Goal: Transaction & Acquisition: Purchase product/service

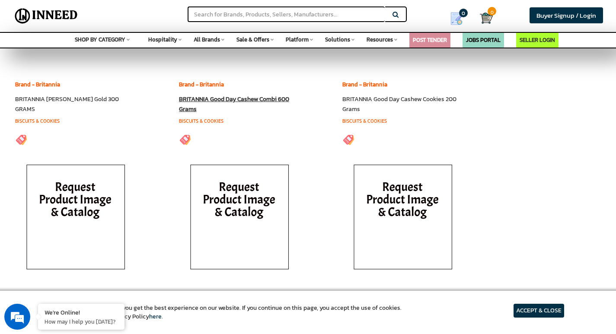
scroll to position [2291, 0]
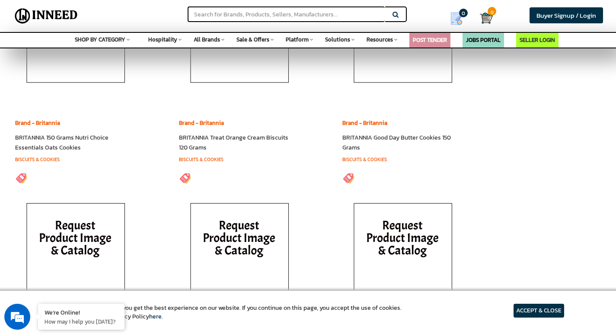
click at [222, 149] on h6 "BRITANNIA Treat Orange Cream Biscuits 120 Grams" at bounding box center [236, 143] width 115 height 20
click at [221, 145] on link "BRITANNIA Treat Orange Cream Biscuits 120 Grams" at bounding box center [233, 142] width 109 height 19
click at [352, 163] on link "Biscuits & Cookies" at bounding box center [364, 159] width 45 height 7
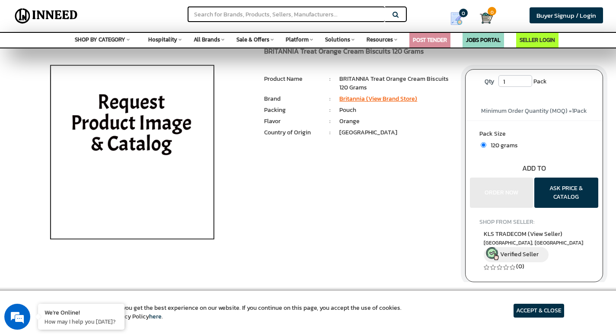
scroll to position [43, 0]
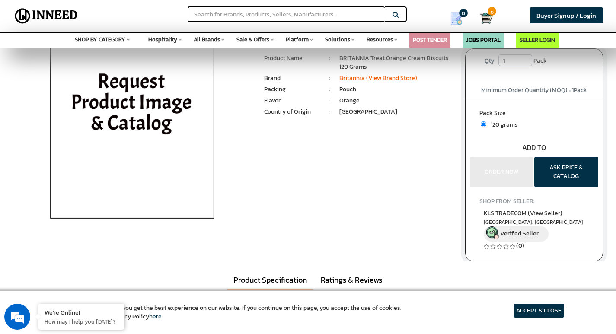
click at [513, 163] on div "Pack Size 120 grams Bulk quantity Discounts!!" at bounding box center [534, 143] width 137 height 87
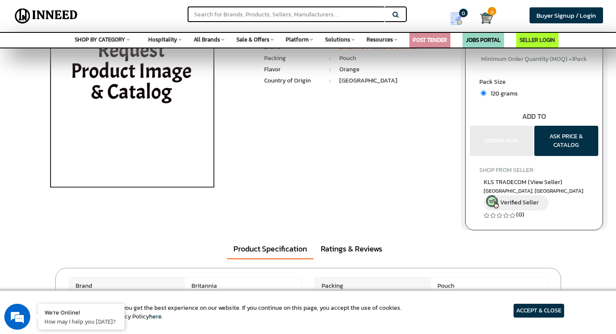
scroll to position [0, 0]
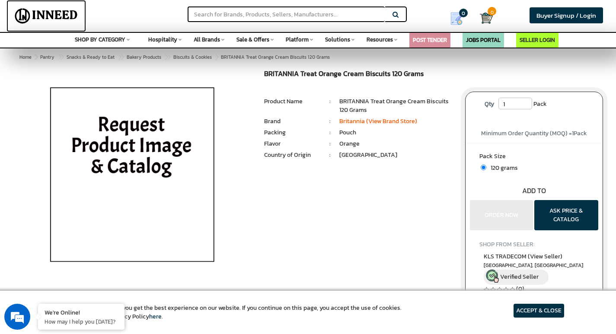
click at [45, 13] on img at bounding box center [46, 16] width 69 height 22
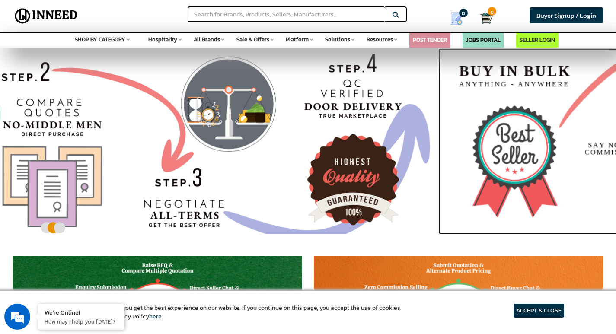
drag, startPoint x: 242, startPoint y: 120, endPoint x: 585, endPoint y: 137, distance: 343.6
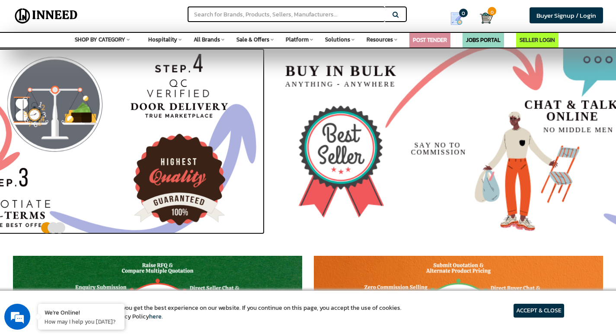
drag, startPoint x: 473, startPoint y: 124, endPoint x: 121, endPoint y: 81, distance: 354.1
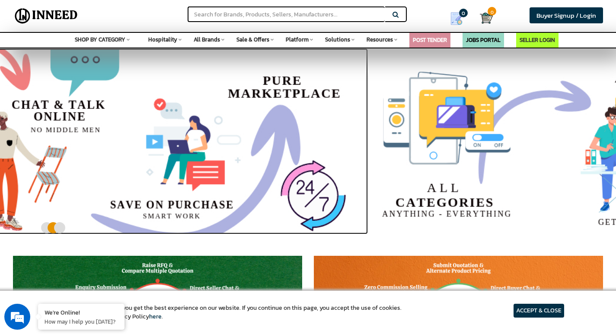
drag, startPoint x: 329, startPoint y: 105, endPoint x: 9, endPoint y: 93, distance: 320.5
click at [17, 97] on img at bounding box center [60, 141] width 616 height 186
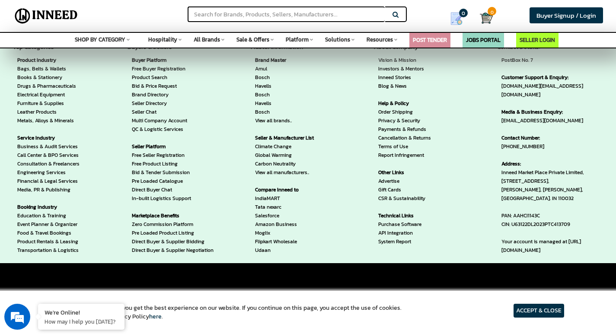
scroll to position [1988, 0]
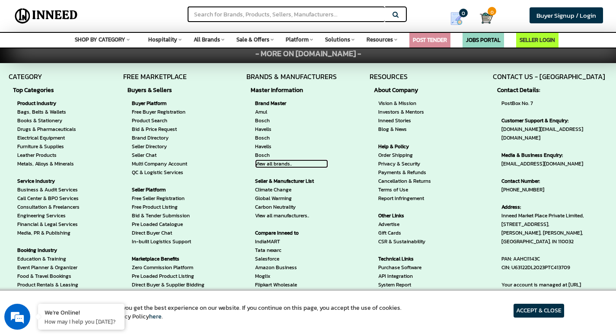
click at [269, 163] on link "View all brands.." at bounding box center [291, 164] width 73 height 9
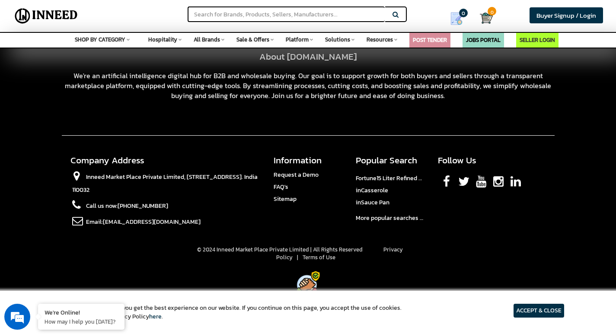
scroll to position [2283, 0]
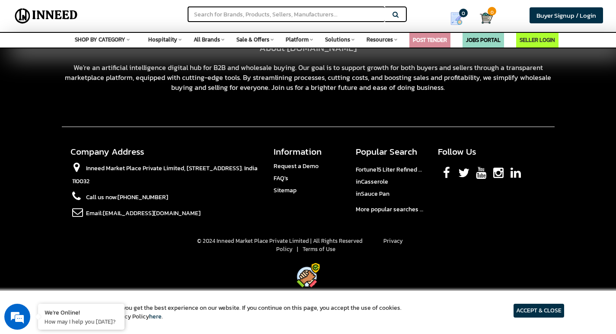
click at [444, 174] on link "Facebook" at bounding box center [446, 171] width 7 height 19
click at [496, 175] on link "Instagram" at bounding box center [498, 171] width 10 height 19
click at [502, 173] on link "Instagram" at bounding box center [498, 171] width 10 height 19
click at [285, 164] on span "Request a Demo" at bounding box center [296, 166] width 45 height 9
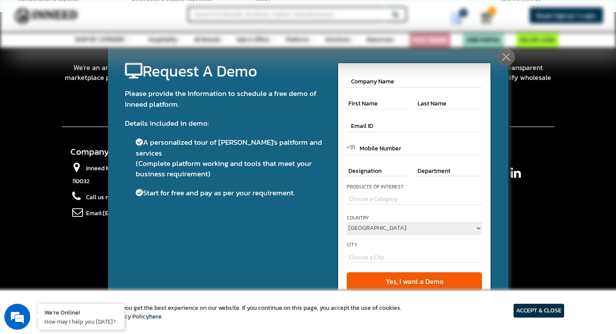
click at [504, 57] on div at bounding box center [506, 56] width 17 height 17
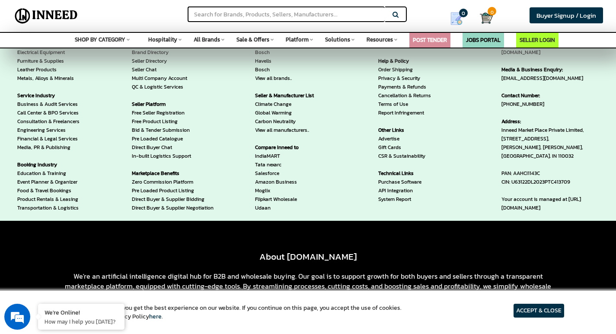
scroll to position [1042, 0]
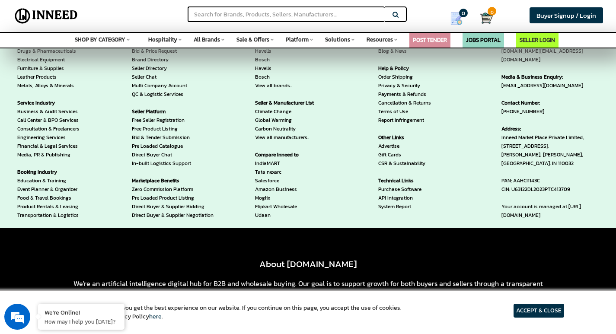
click at [252, 38] on span "Sale & Offers" at bounding box center [252, 39] width 33 height 8
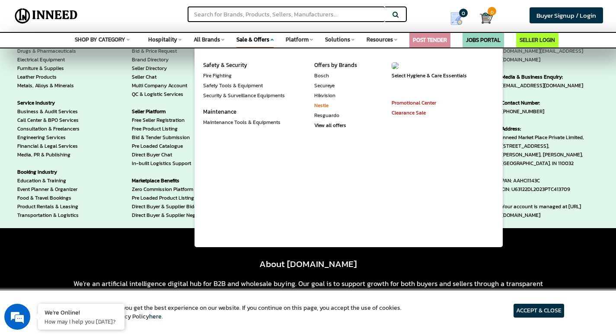
click at [324, 106] on link "Nestle" at bounding box center [321, 106] width 14 height 8
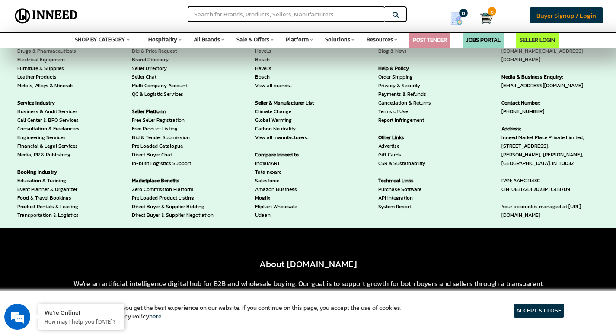
click at [567, 16] on span "Buyer Signup / Login" at bounding box center [566, 15] width 60 height 10
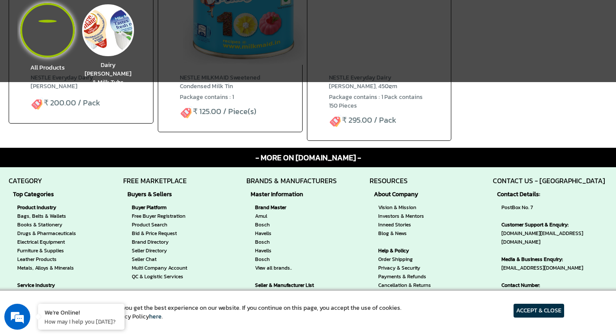
click at [51, 23] on div "All Products" at bounding box center [47, 47] width 51 height 50
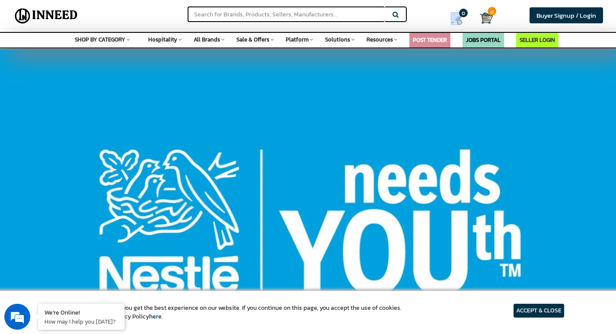
click at [212, 41] on span "All Brands" at bounding box center [207, 39] width 26 height 8
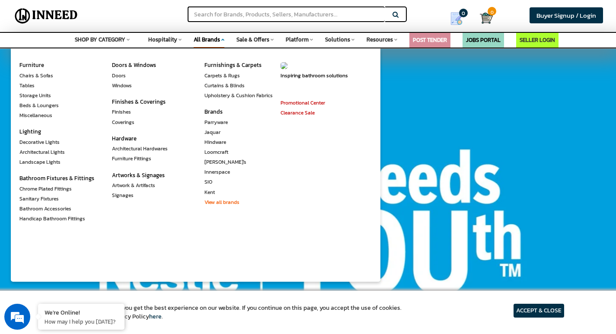
click at [218, 202] on link "View all brands" at bounding box center [221, 202] width 35 height 8
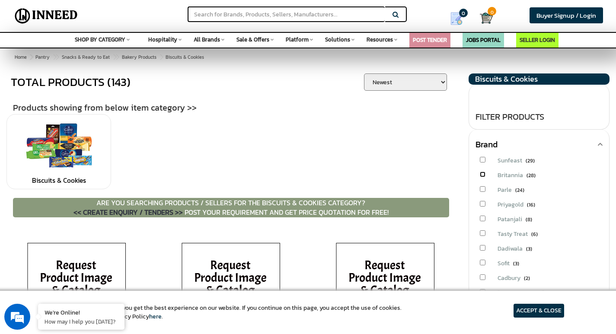
click at [481, 175] on input "checkbox" at bounding box center [483, 175] width 6 height 6
checkbox input "true"
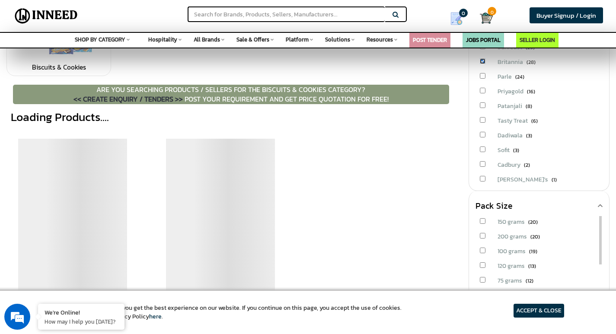
scroll to position [173, 0]
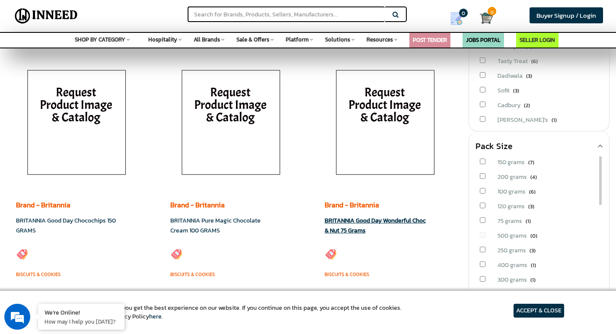
click at [356, 170] on img at bounding box center [385, 125] width 121 height 130
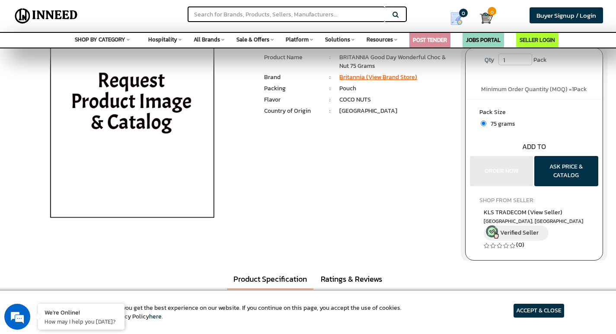
scroll to position [43, 0]
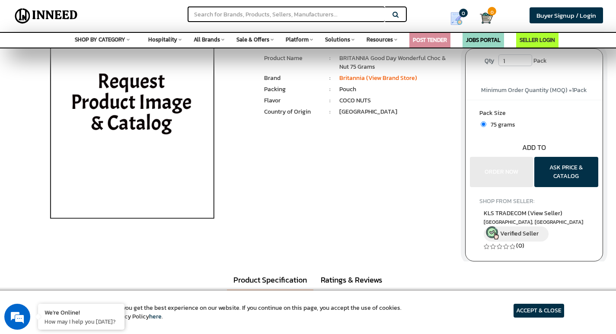
click at [536, 86] on span "Minimum Order Quantity (MOQ) = 1 Pack" at bounding box center [534, 90] width 106 height 9
click at [517, 58] on input "1" at bounding box center [515, 60] width 34 height 12
click at [553, 18] on span "Buyer Signup / Login" at bounding box center [566, 15] width 60 height 10
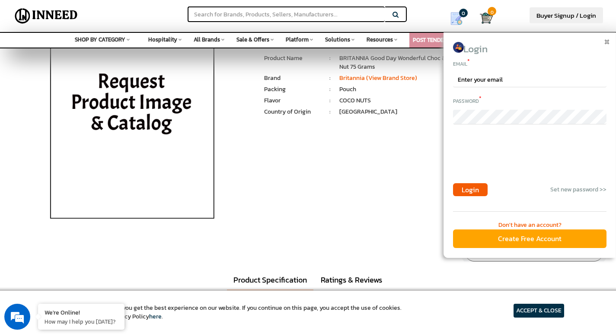
click at [524, 238] on div "Create Free Account" at bounding box center [529, 239] width 153 height 19
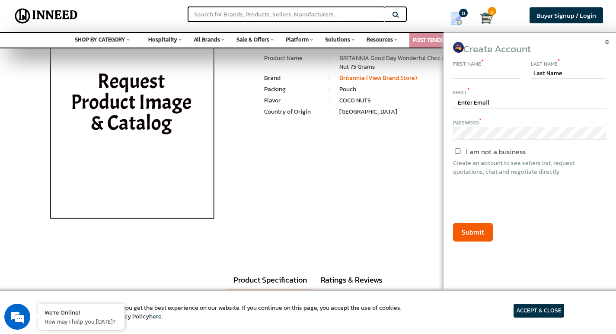
click at [476, 71] on input "text" at bounding box center [486, 73] width 67 height 10
type input "Rakesh"
click at [546, 66] on div "Last Name *" at bounding box center [567, 63] width 73 height 10
click at [544, 72] on input "text" at bounding box center [567, 73] width 73 height 10
